Goal: Find specific fact: Find specific fact

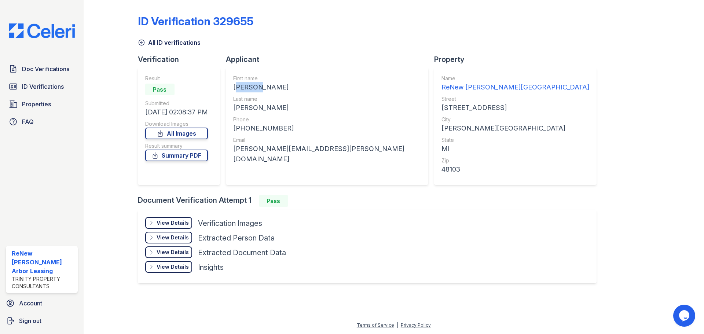
drag, startPoint x: 260, startPoint y: 85, endPoint x: 233, endPoint y: 92, distance: 28.3
click at [233, 92] on div "First name [PERSON_NAME] Last name [PERSON_NAME] Phone [PHONE_NUMBER] Email [PE…" at bounding box center [327, 126] width 203 height 117
copy div "[PERSON_NAME]"
drag, startPoint x: 265, startPoint y: 87, endPoint x: 286, endPoint y: 86, distance: 21.7
click at [286, 86] on div "[PERSON_NAME]" at bounding box center [327, 87] width 188 height 10
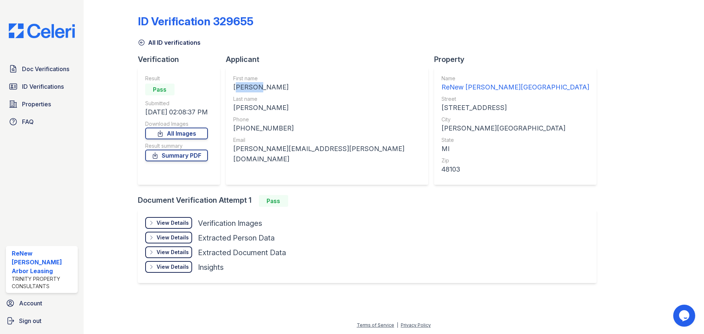
copy div "[PERSON_NAME]"
drag, startPoint x: 262, startPoint y: 105, endPoint x: 239, endPoint y: 106, distance: 22.8
click at [237, 106] on div "[PERSON_NAME]" at bounding box center [327, 108] width 188 height 10
copy div "[PERSON_NAME]"
drag, startPoint x: 280, startPoint y: 127, endPoint x: 241, endPoint y: 128, distance: 38.9
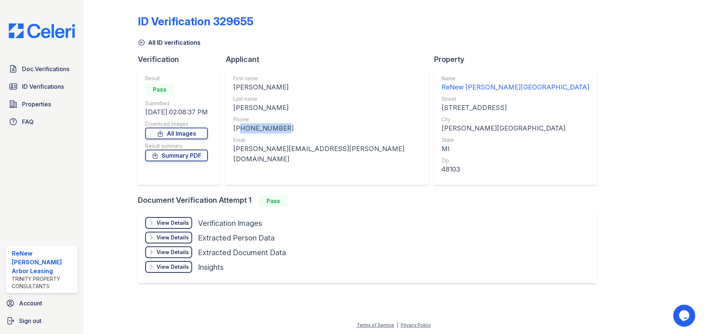
click at [241, 128] on div "[PHONE_NUMBER]" at bounding box center [327, 128] width 188 height 10
copy div "12488321916"
drag, startPoint x: 318, startPoint y: 150, endPoint x: 236, endPoint y: 152, distance: 82.2
click at [236, 152] on div "First name [PERSON_NAME] Last name [PERSON_NAME] Phone [PHONE_NUMBER] Email [PE…" at bounding box center [327, 126] width 203 height 117
copy div "[PERSON_NAME][EMAIL_ADDRESS][PERSON_NAME][DOMAIN_NAME]"
